Goal: Information Seeking & Learning: Learn about a topic

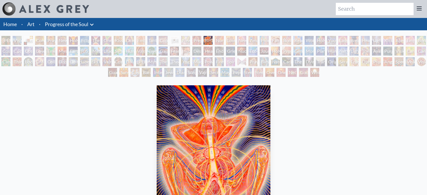
click at [201, 52] on div "Despair" at bounding box center [196, 51] width 9 height 9
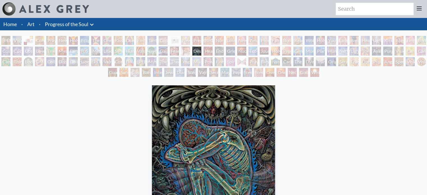
click at [194, 62] on div "Mudra" at bounding box center [196, 61] width 9 height 9
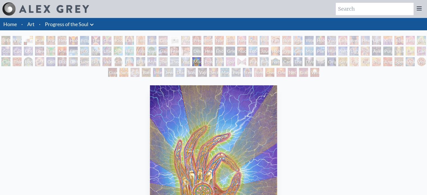
click at [194, 71] on div "Song of Vajra Being" at bounding box center [191, 72] width 9 height 9
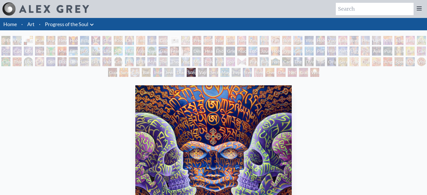
click at [179, 58] on div "Theologue" at bounding box center [174, 61] width 9 height 9
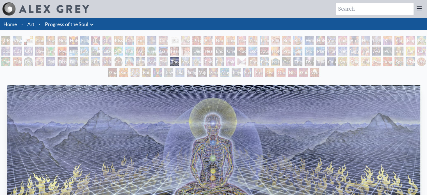
click at [185, 49] on div "Insomnia" at bounding box center [185, 51] width 9 height 9
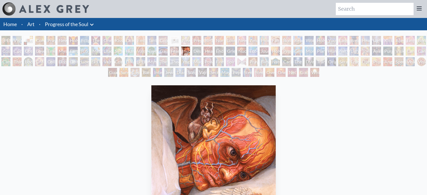
click at [182, 38] on div "[PERSON_NAME] & Eve Visionary Origin of Language Body, Mind, Spirit Contemplati…" at bounding box center [213, 57] width 427 height 43
click at [183, 39] on div "[PERSON_NAME] & Eve Visionary Origin of Language Body, Mind, Spirit Contemplati…" at bounding box center [213, 57] width 427 height 43
click at [190, 39] on div "Newborn" at bounding box center [185, 40] width 9 height 9
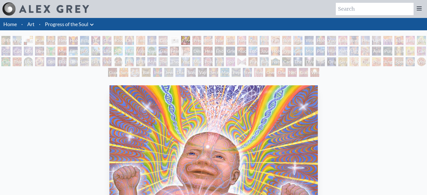
scroll to position [171, 0]
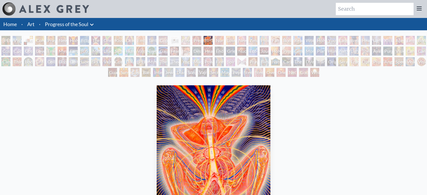
click at [169, 24] on div "Home · Art · Progress of the Soul Anatomical Drawings" at bounding box center [213, 24] width 427 height 12
